Goal: Task Accomplishment & Management: Use online tool/utility

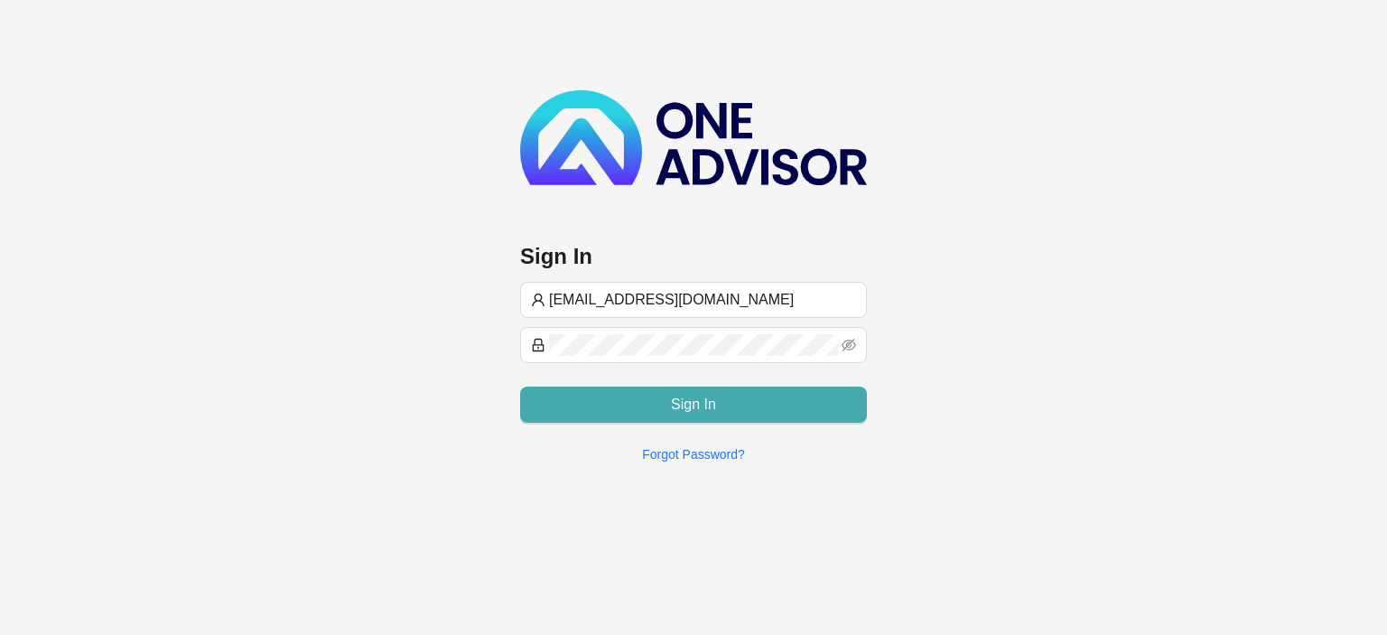
type input "[EMAIL_ADDRESS][DOMAIN_NAME]"
click at [618, 405] on button "Sign In" at bounding box center [693, 404] width 347 height 36
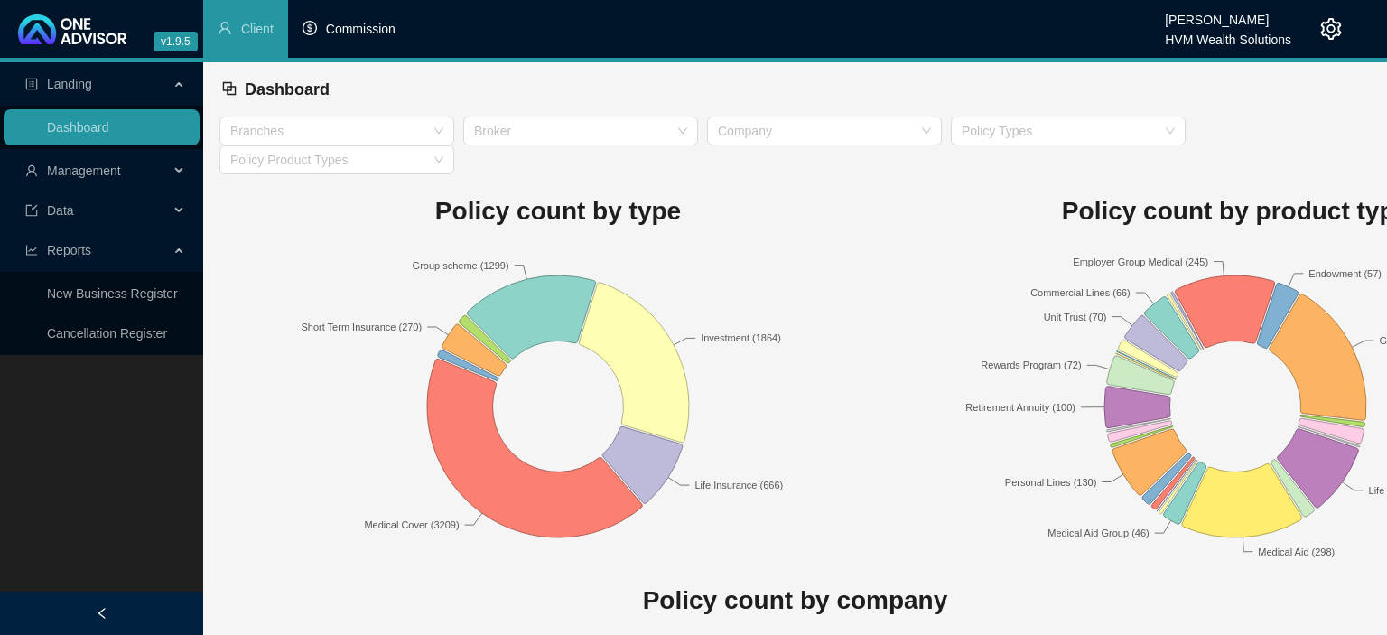
click at [357, 27] on span "Commission" at bounding box center [361, 29] width 70 height 14
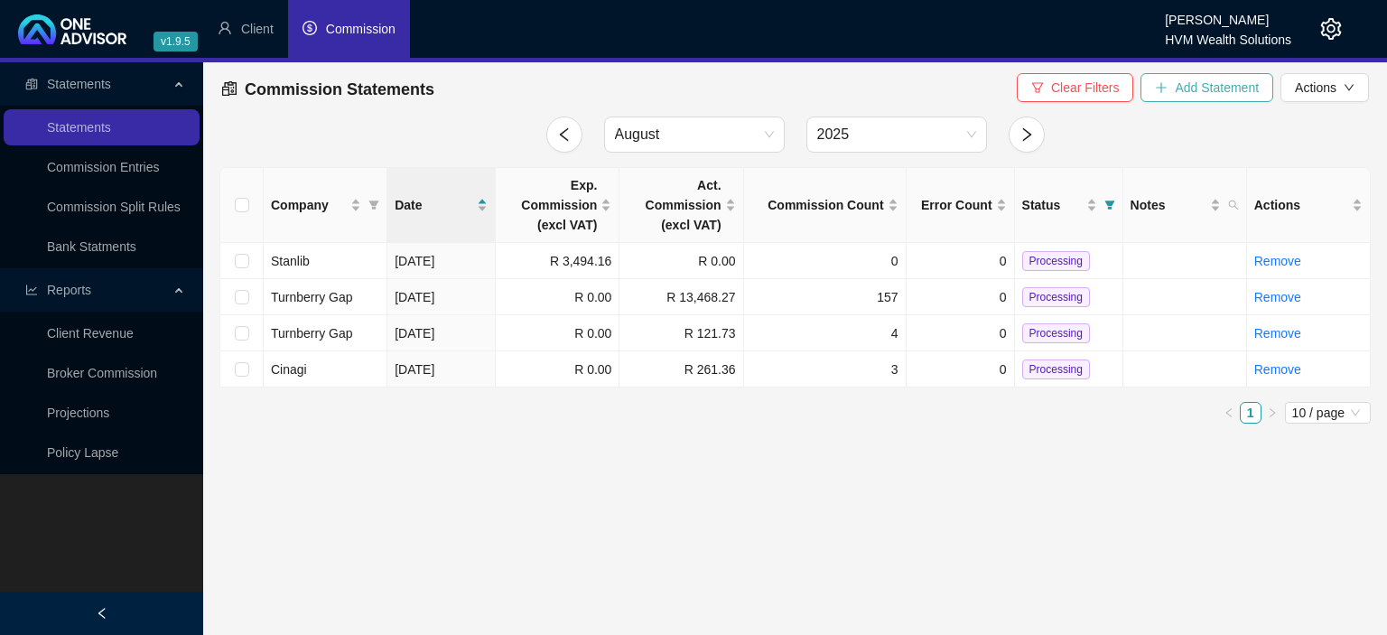
click at [1174, 88] on button "Add Statement" at bounding box center [1207, 87] width 133 height 29
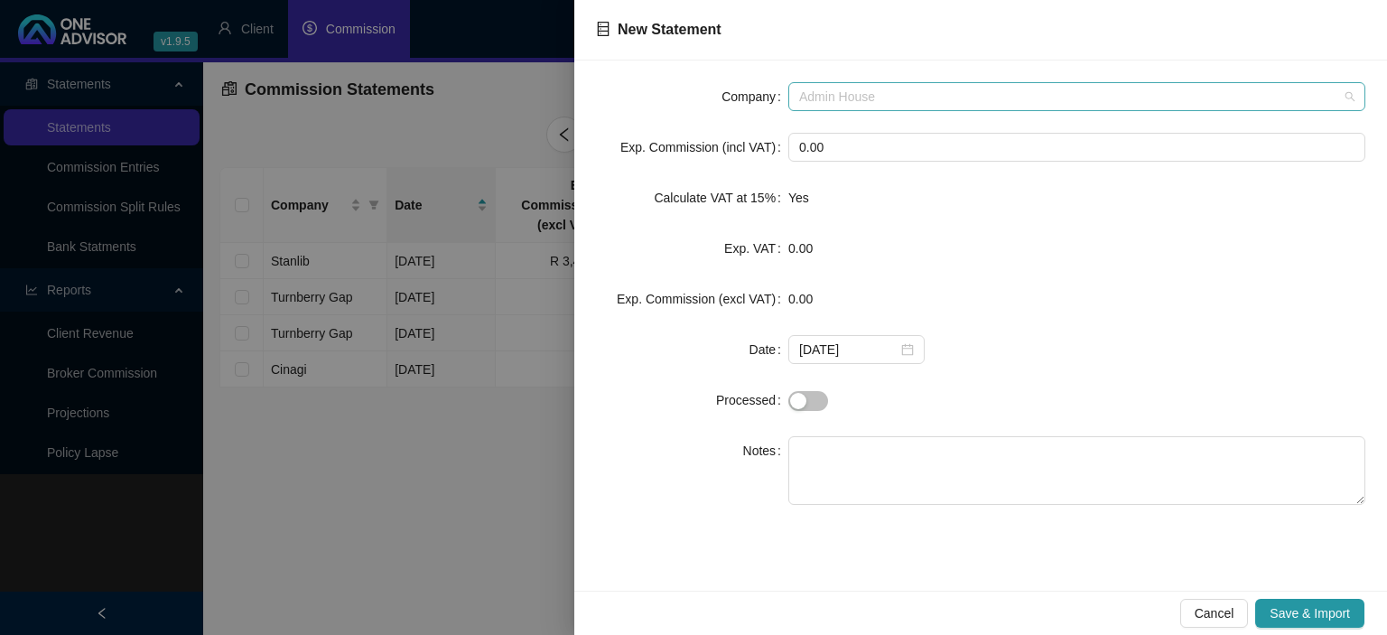
click at [874, 88] on span "Admin House" at bounding box center [1076, 96] width 555 height 27
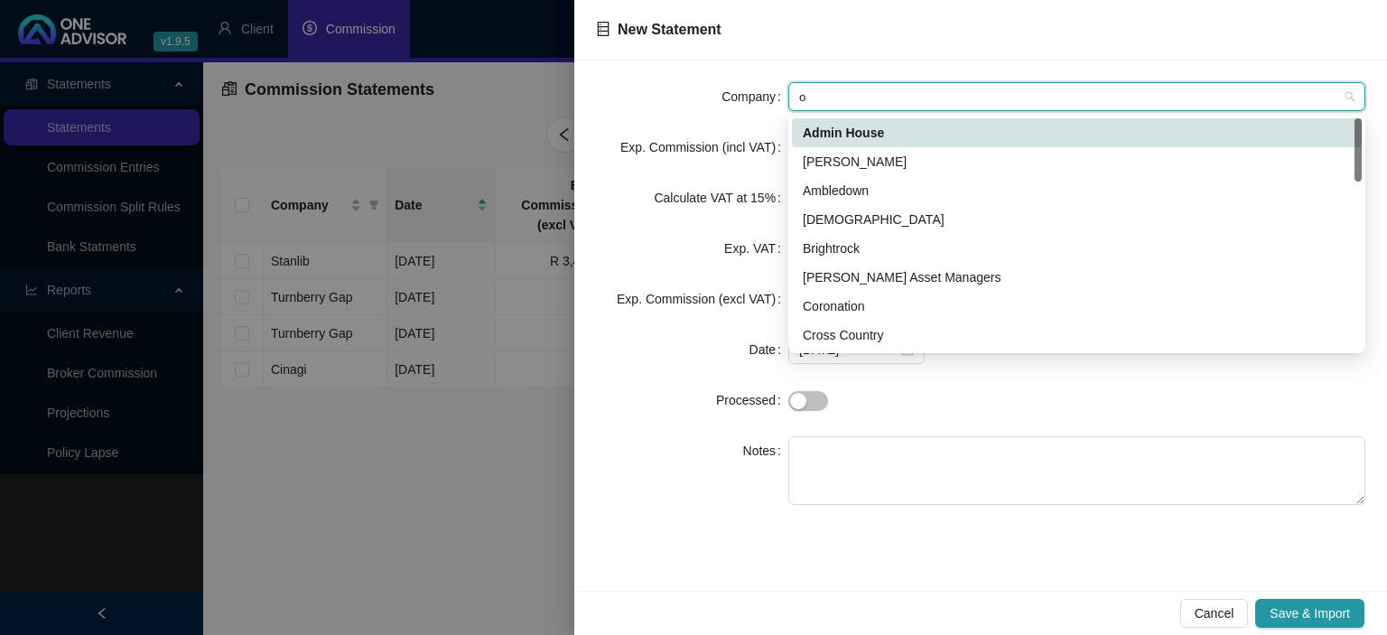
type input "ol"
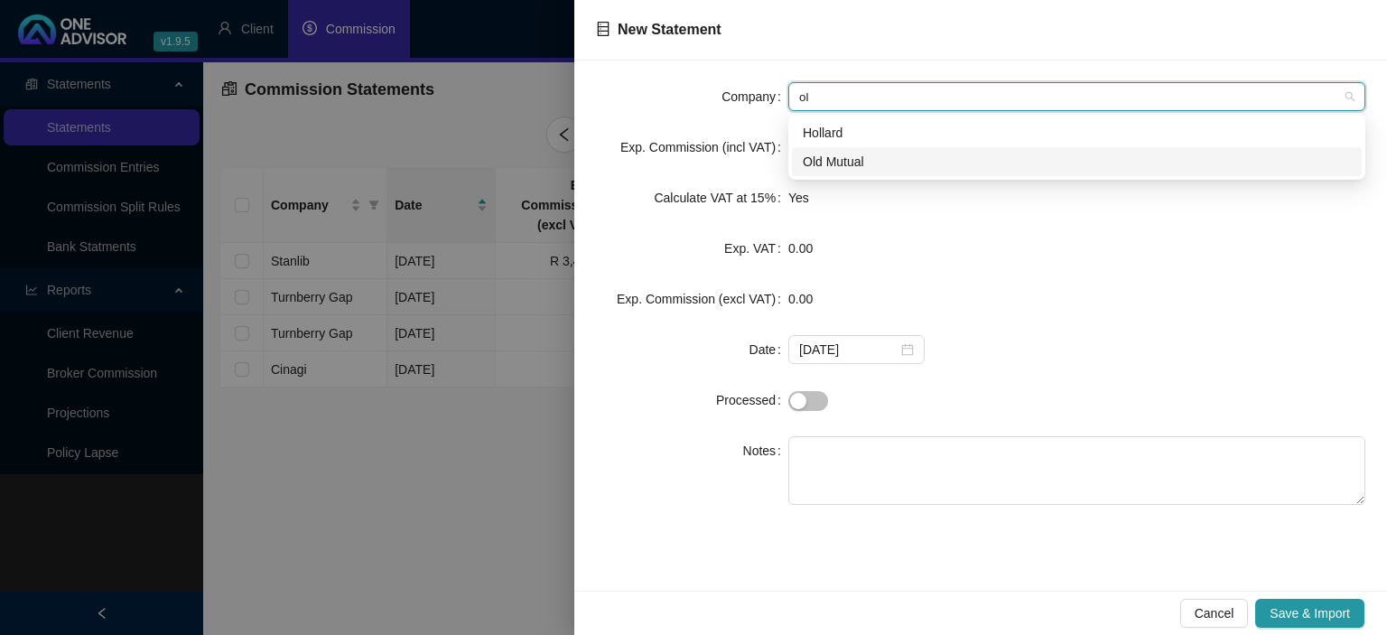
click at [852, 172] on div "Old Mutual" at bounding box center [1077, 162] width 548 height 20
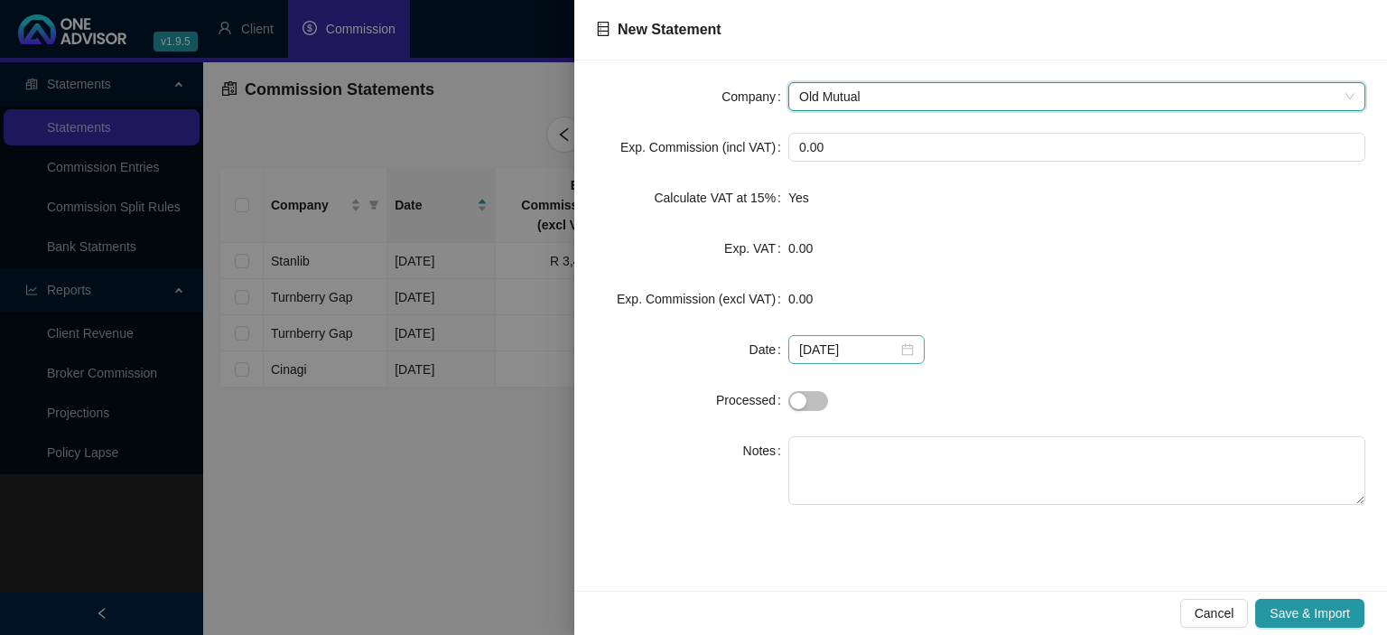
click at [897, 344] on div "[DATE]" at bounding box center [856, 350] width 115 height 20
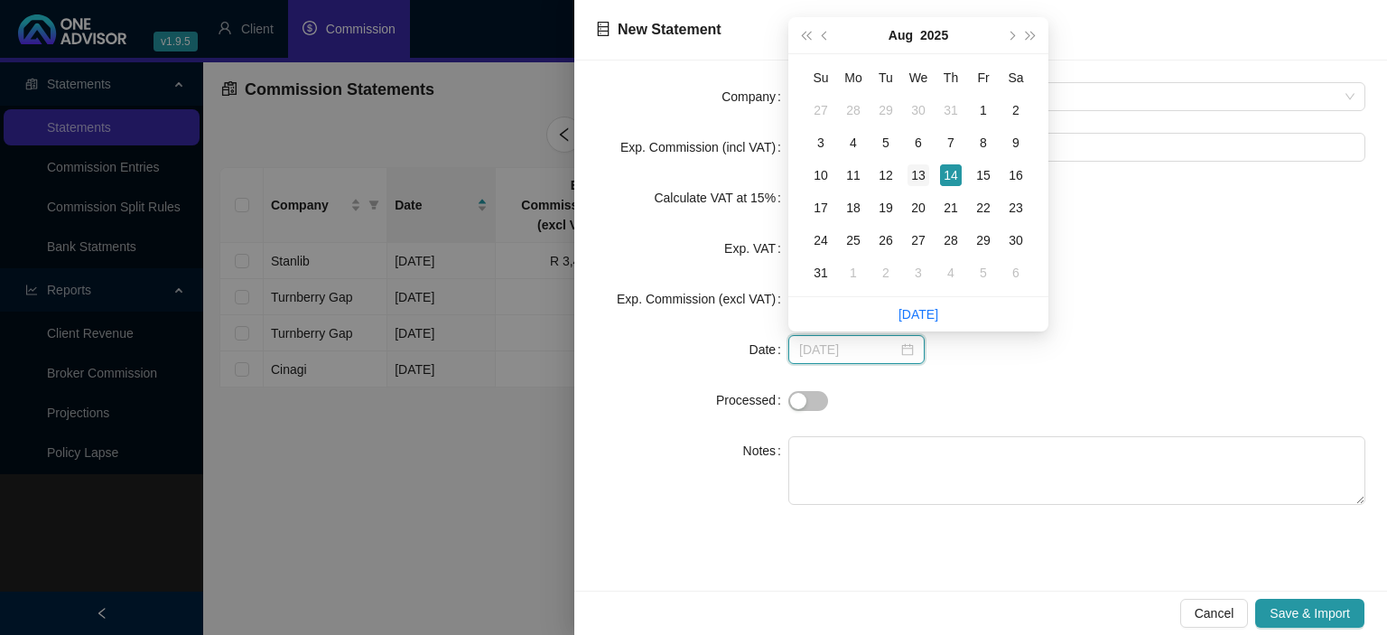
type input "[DATE]"
click at [917, 180] on div "13" at bounding box center [919, 175] width 22 height 22
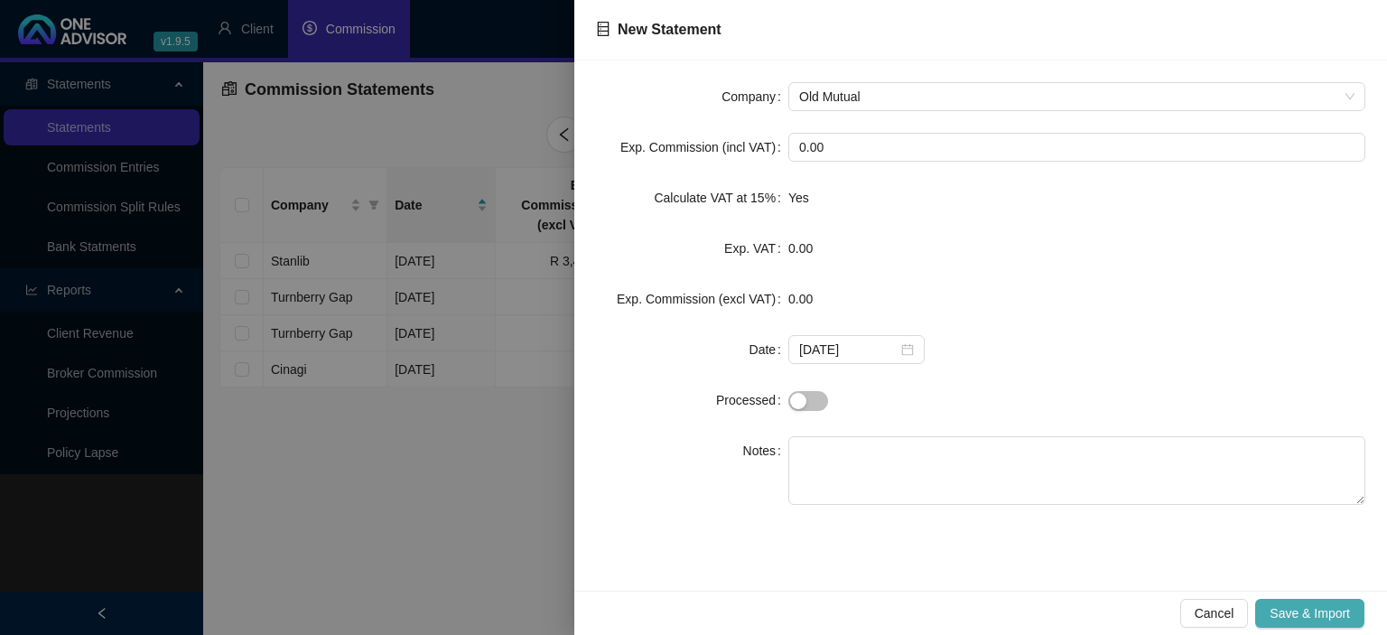
click at [1302, 616] on span "Save & Import" at bounding box center [1310, 613] width 80 height 20
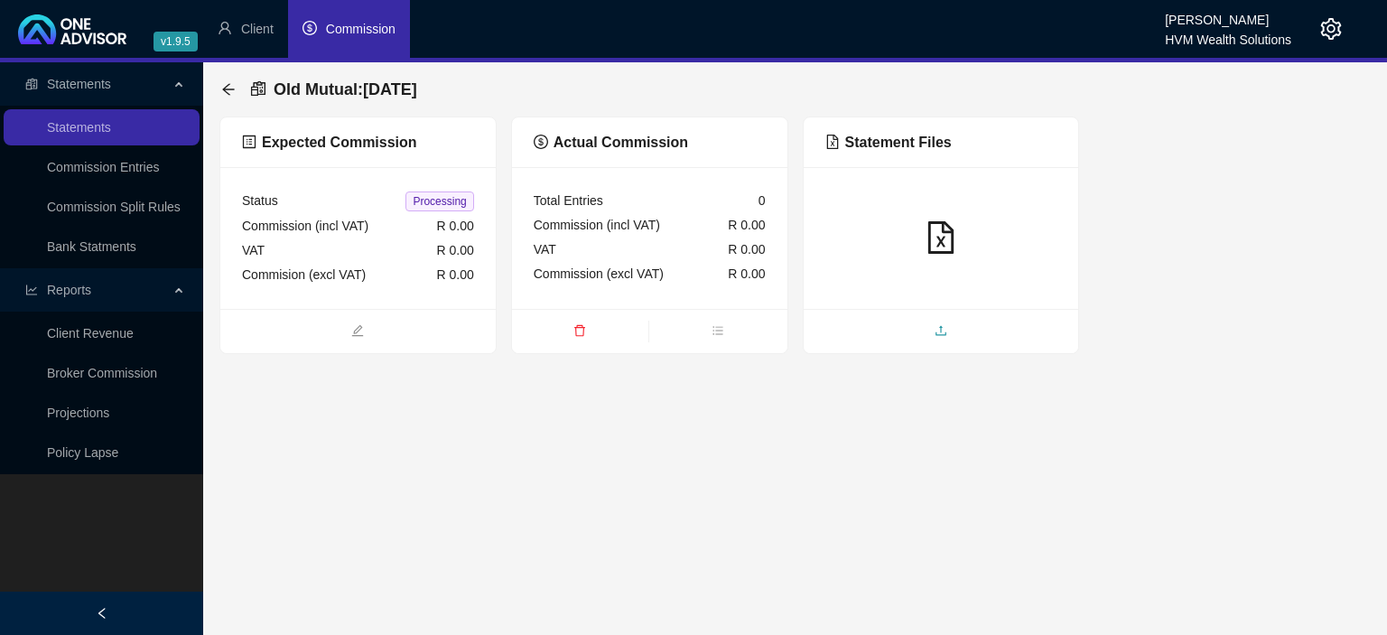
click at [869, 340] on span "upload" at bounding box center [941, 332] width 275 height 20
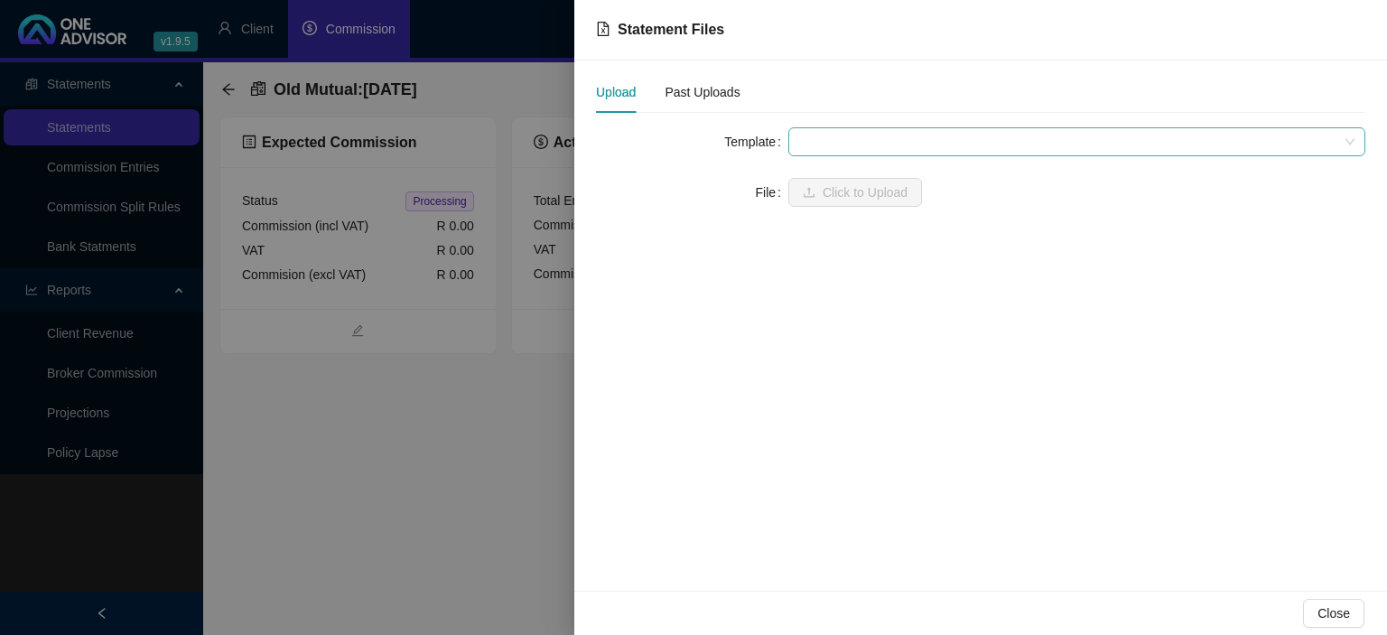
click at [812, 144] on span at bounding box center [1076, 141] width 555 height 27
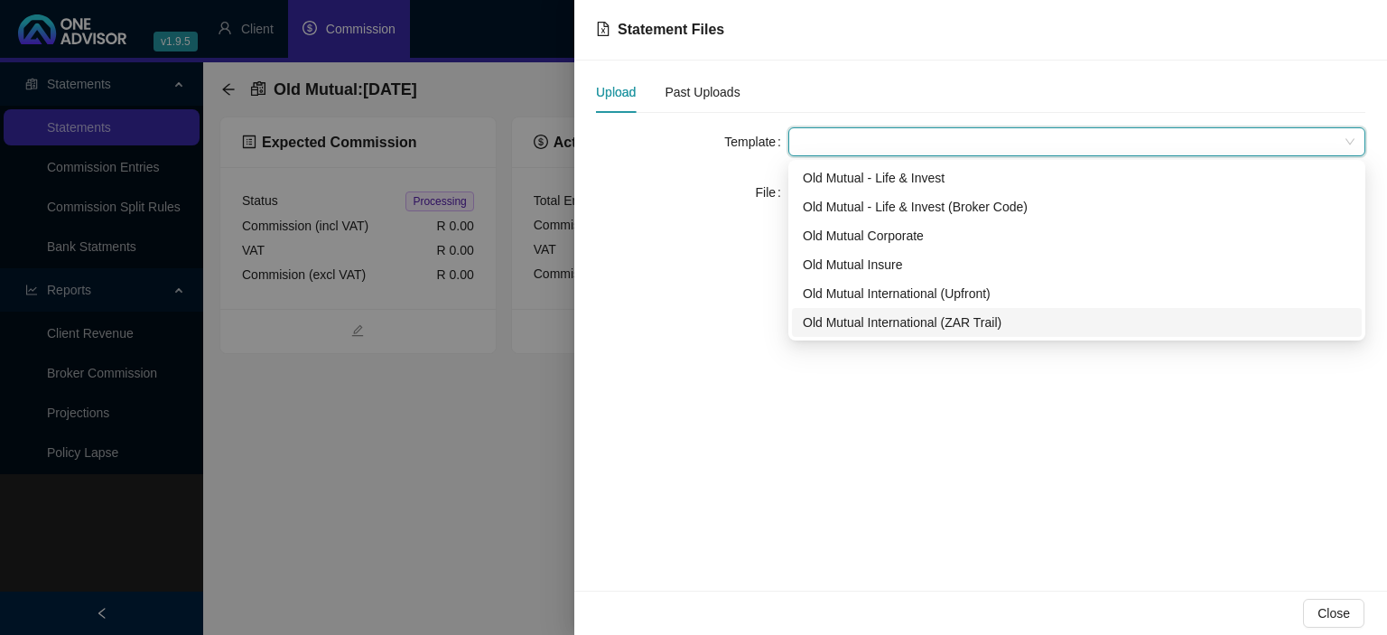
click at [844, 323] on div "Old Mutual International (ZAR Trail)" at bounding box center [1077, 322] width 548 height 20
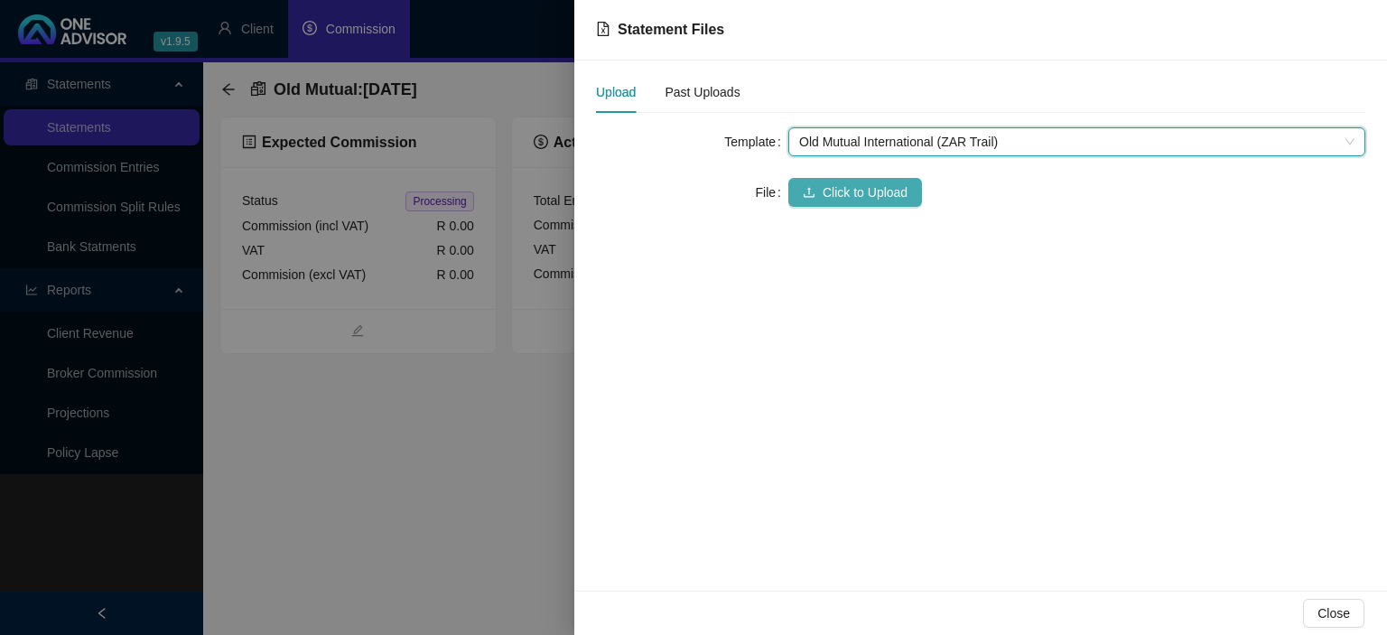
click at [850, 196] on span "Click to Upload" at bounding box center [865, 192] width 85 height 20
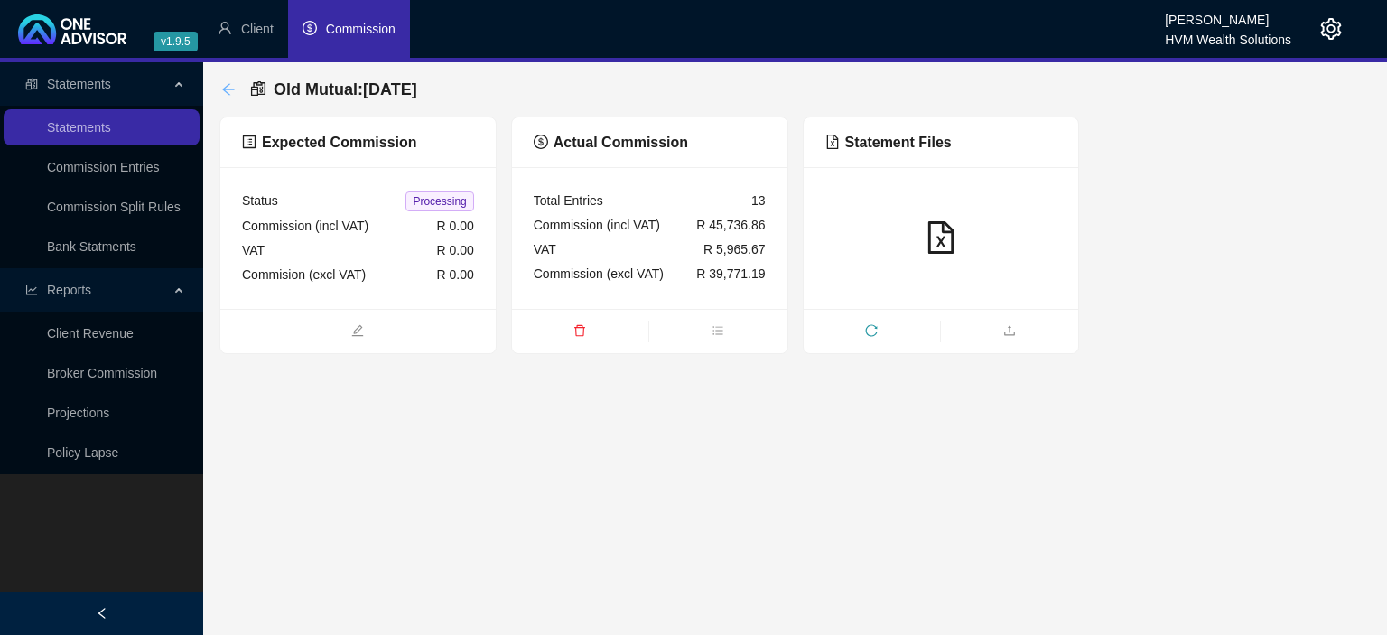
click at [225, 85] on icon "arrow-left" at bounding box center [228, 89] width 14 height 14
